Goal: Ask a question: Seek information or help from site administrators or community

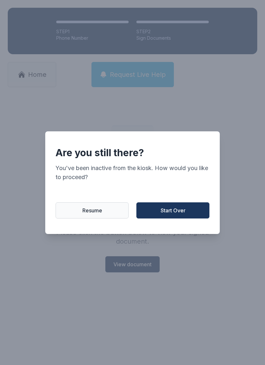
click at [92, 207] on button "Resume" at bounding box center [91, 210] width 73 height 16
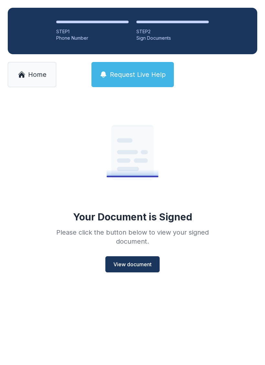
click at [34, 73] on span "Home" at bounding box center [37, 74] width 18 height 9
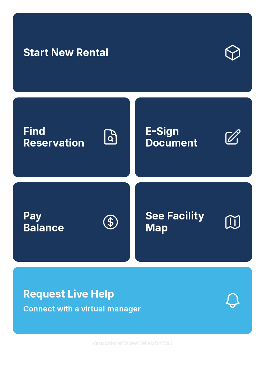
click at [185, 315] on button "Request Live Help Connect with a virtual manager" at bounding box center [132, 300] width 239 height 67
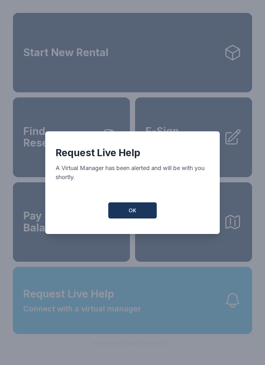
click at [131, 206] on button "OK" at bounding box center [132, 210] width 48 height 16
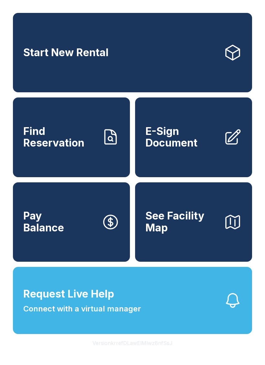
click at [197, 313] on button "Request Live Help Connect with a virtual manager" at bounding box center [132, 300] width 239 height 67
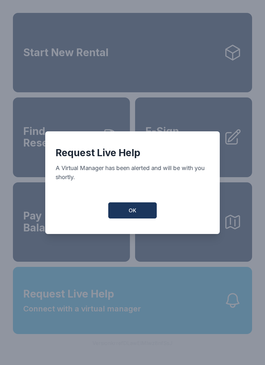
click at [137, 213] on button "OK" at bounding box center [132, 210] width 48 height 16
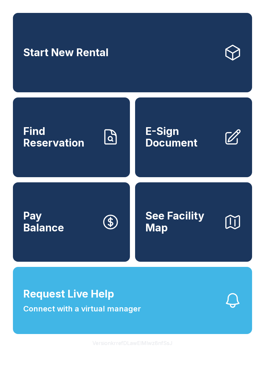
click at [181, 303] on button "Request Live Help Connect with a virtual manager" at bounding box center [132, 300] width 239 height 67
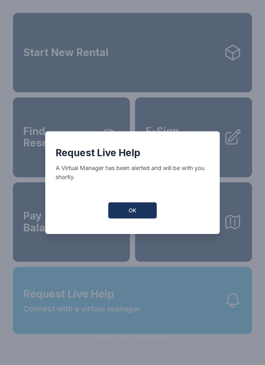
click at [130, 209] on button "OK" at bounding box center [132, 210] width 48 height 16
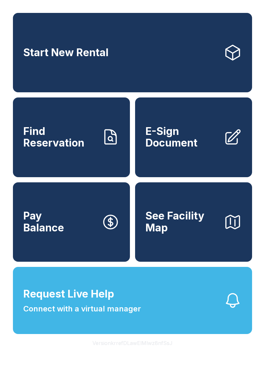
click at [188, 313] on button "Request Live Help Connect with a virtual manager" at bounding box center [132, 300] width 239 height 67
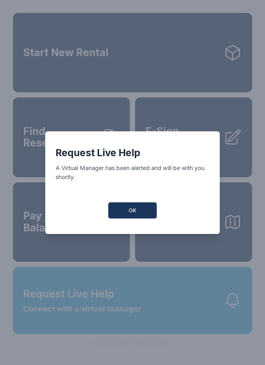
click at [128, 209] on button "OK" at bounding box center [132, 210] width 48 height 16
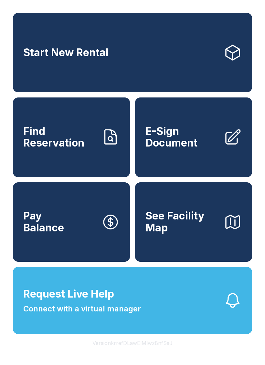
click at [196, 307] on button "Request Live Help Connect with a virtual manager" at bounding box center [132, 300] width 239 height 67
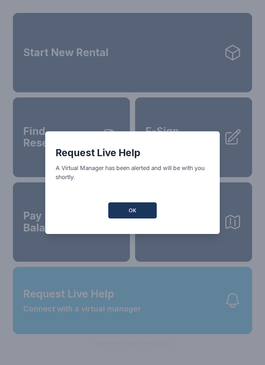
click at [139, 214] on button "OK" at bounding box center [132, 210] width 48 height 16
